Goal: Transaction & Acquisition: Purchase product/service

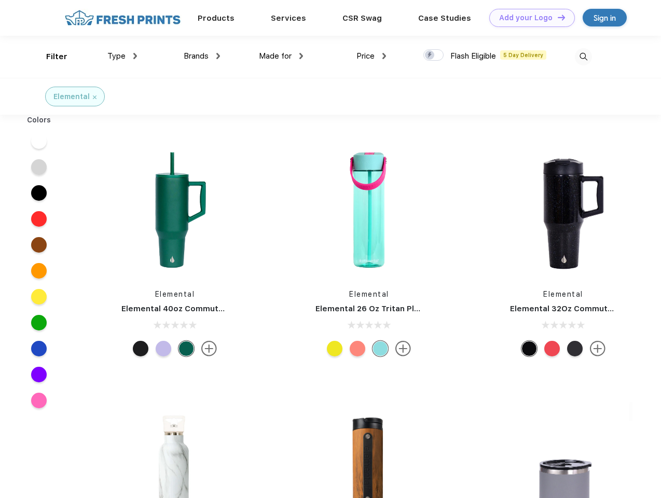
click at [528, 18] on link "Add your Logo Design Tool" at bounding box center [532, 18] width 86 height 18
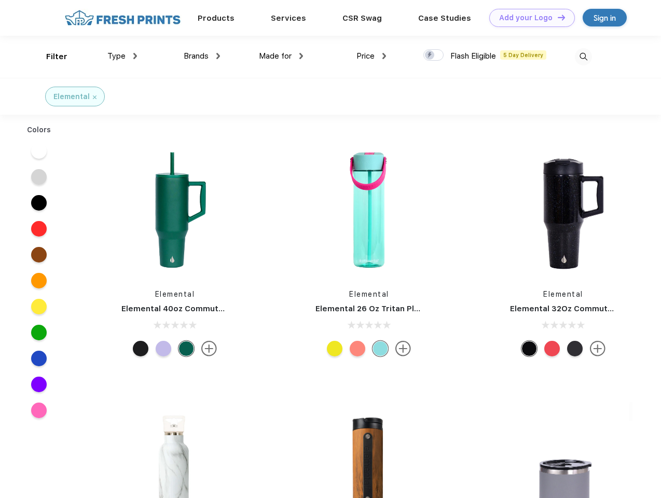
click at [0, 0] on div "Design Tool" at bounding box center [0, 0] width 0 height 0
click at [557, 17] on link "Add your Logo Design Tool" at bounding box center [532, 18] width 86 height 18
click at [50, 57] on div "Filter" at bounding box center [56, 57] width 21 height 12
click at [122, 56] on span "Type" at bounding box center [116, 55] width 18 height 9
click at [202, 56] on span "Brands" at bounding box center [196, 55] width 25 height 9
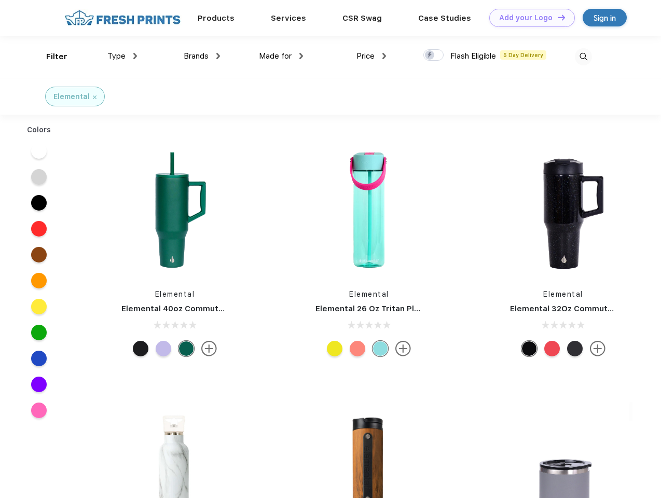
click at [281, 56] on span "Made for" at bounding box center [275, 55] width 33 height 9
click at [372, 56] on span "Price" at bounding box center [366, 55] width 18 height 9
click at [434, 56] on div at bounding box center [434, 54] width 20 height 11
click at [430, 56] on input "checkbox" at bounding box center [427, 52] width 7 height 7
click at [583, 57] on img at bounding box center [583, 56] width 17 height 17
